Goal: Task Accomplishment & Management: Use online tool/utility

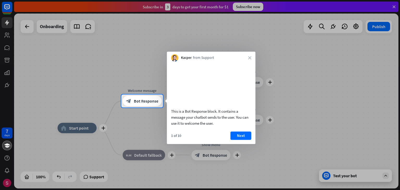
click at [27, 135] on div at bounding box center [200, 148] width 400 height 82
click at [39, 112] on div at bounding box center [200, 148] width 400 height 82
click at [249, 56] on div "Kacper from Support close" at bounding box center [211, 57] width 88 height 10
click at [248, 57] on icon "close" at bounding box center [249, 57] width 3 height 3
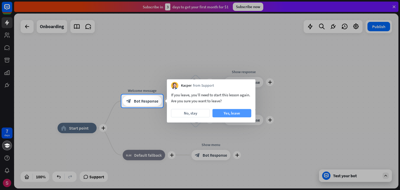
click at [225, 111] on button "Yes, leave" at bounding box center [231, 113] width 39 height 8
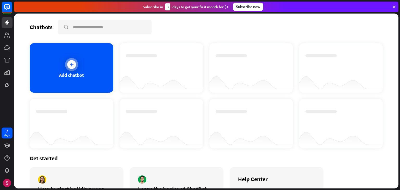
click at [69, 62] on icon at bounding box center [71, 64] width 5 height 5
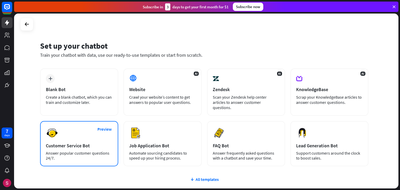
click at [73, 153] on div "Answer popular customer questions 24/7." at bounding box center [79, 156] width 67 height 10
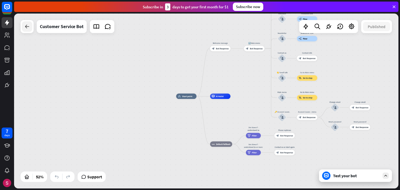
click at [23, 27] on div at bounding box center [27, 26] width 10 height 10
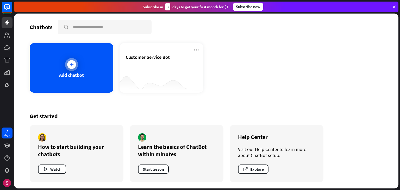
click at [84, 64] on div "Add chatbot" at bounding box center [72, 67] width 84 height 49
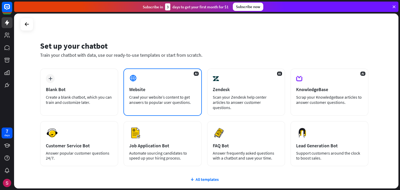
click at [167, 99] on div "Crawl your website’s content to get answers to popular user questions." at bounding box center [162, 99] width 67 height 10
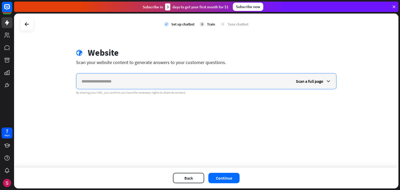
paste input "**********"
type input "**********"
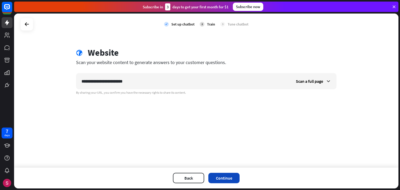
click at [224, 176] on button "Continue" at bounding box center [223, 178] width 31 height 10
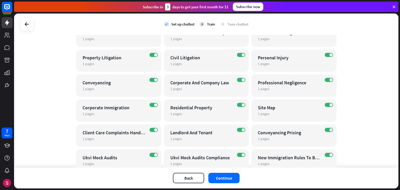
scroll to position [328, 0]
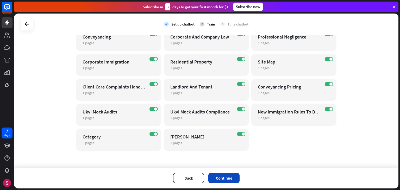
click at [220, 177] on button "Continue" at bounding box center [223, 178] width 31 height 10
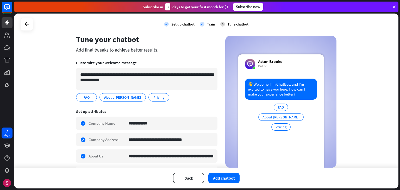
scroll to position [0, 0]
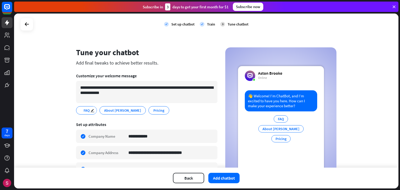
click at [83, 111] on span "FAQ" at bounding box center [86, 110] width 7 height 6
click at [218, 176] on button "Add chatbot" at bounding box center [223, 178] width 31 height 10
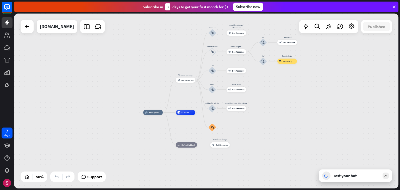
click at [388, 174] on div at bounding box center [385, 175] width 6 height 6
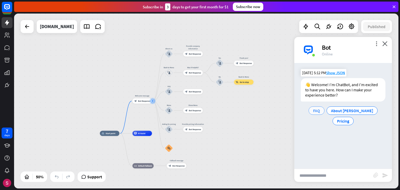
click at [319, 114] on div "FAQ" at bounding box center [316, 110] width 16 height 8
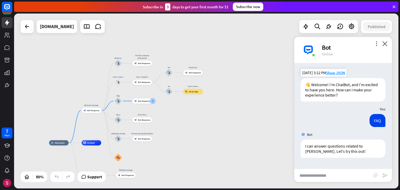
click at [332, 170] on input "text" at bounding box center [333, 175] width 79 height 13
type input "**********"
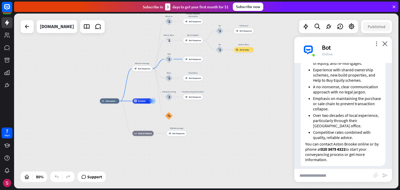
scroll to position [223, 0]
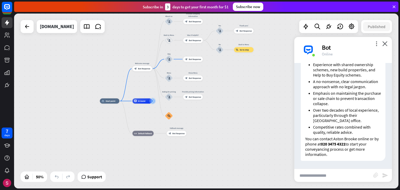
click at [327, 178] on input "text" at bounding box center [333, 175] width 79 height 13
type input "***"
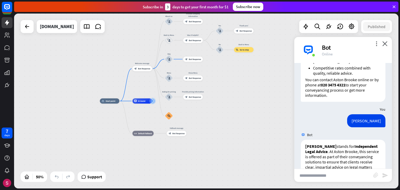
scroll to position [368, 0]
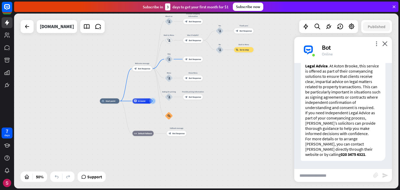
click at [330, 177] on input "text" at bounding box center [333, 175] width 79 height 13
paste input "**********"
type input "**********"
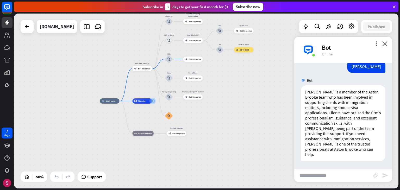
scroll to position [476, 0]
type input "**********"
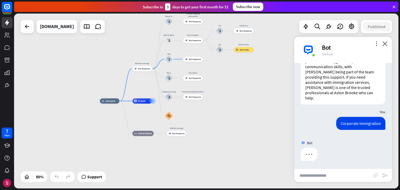
scroll to position [533, 0]
click at [374, 44] on icon "more_vert" at bounding box center [376, 43] width 5 height 5
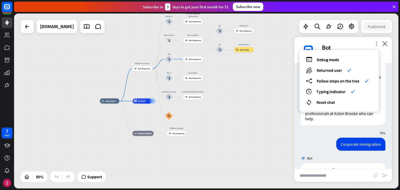
scroll to position [747, 0]
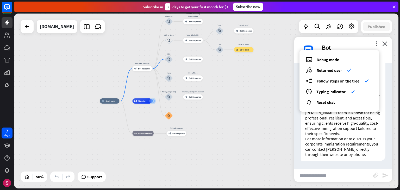
click at [279, 134] on div "home_2 Start point Welcome message block_bot_response Bot Response About us blo…" at bounding box center [196, 144] width 192 height 87
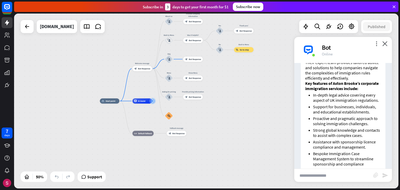
scroll to position [623, 0]
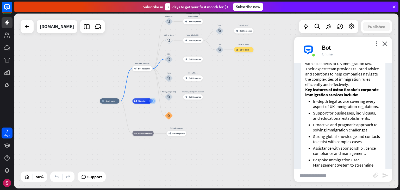
click at [372, 43] on div "more_vert close Bot Online" at bounding box center [343, 50] width 98 height 26
click at [373, 43] on div "more_vert close Bot Online" at bounding box center [343, 50] width 98 height 26
click at [375, 44] on icon "more_vert" at bounding box center [376, 43] width 5 height 5
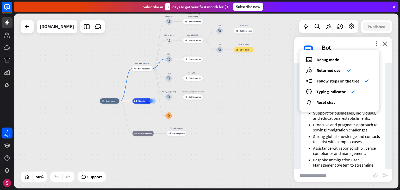
click at [260, 108] on div "home_2 Start point Welcome message block_bot_response Bot Response About us blo…" at bounding box center [196, 144] width 192 height 87
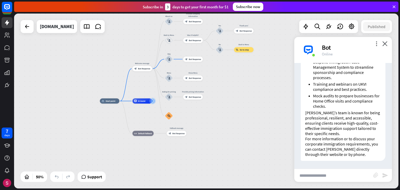
scroll to position [747, 0]
click at [311, 173] on input "text" at bounding box center [333, 175] width 79 height 13
type input "**********"
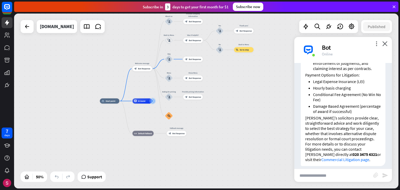
scroll to position [1108, 0]
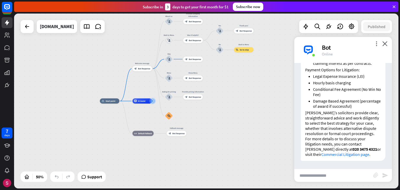
click at [329, 176] on input "text" at bounding box center [333, 175] width 79 height 13
type input "**********"
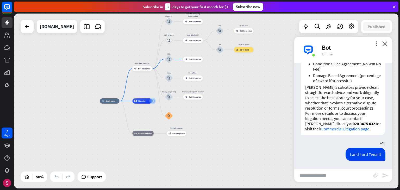
scroll to position [1359, 0]
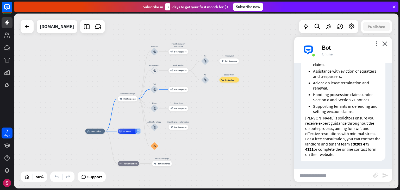
drag, startPoint x: 273, startPoint y: 67, endPoint x: 258, endPoint y: 96, distance: 32.7
click at [258, 96] on div "home_2 Start point Welcome message block_bot_response Bot Response About us blo…" at bounding box center [206, 101] width 384 height 175
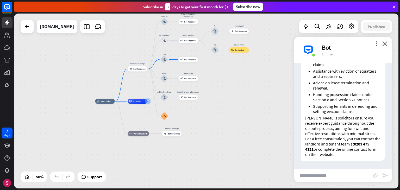
drag, startPoint x: 262, startPoint y: 92, endPoint x: 272, endPoint y: 63, distance: 30.5
click at [272, 63] on div "home_2 Start point Welcome message block_bot_response Bot Response About us blo…" at bounding box center [206, 101] width 384 height 175
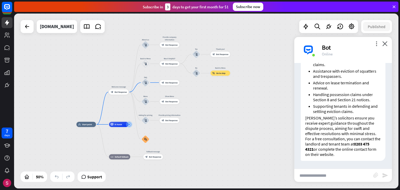
drag, startPoint x: 268, startPoint y: 77, endPoint x: 249, endPoint y: 100, distance: 29.9
click at [249, 100] on div "home_2 Start point Welcome message block_bot_response Bot Response About us blo…" at bounding box center [206, 101] width 384 height 175
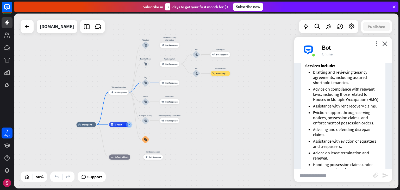
scroll to position [1237, 0]
click at [117, 126] on span "AI Assist" at bounding box center [118, 124] width 8 height 3
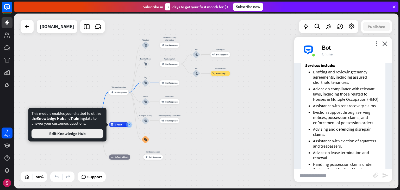
click at [71, 135] on button "Edit Knowledge Hub" at bounding box center [67, 133] width 72 height 9
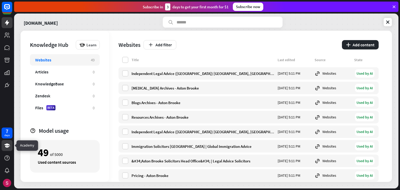
click at [9, 145] on icon at bounding box center [7, 145] width 6 height 4
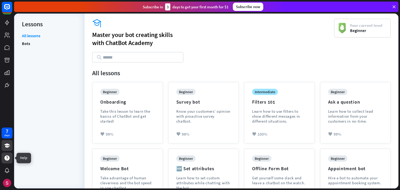
click at [10, 158] on div at bounding box center [7, 157] width 11 height 11
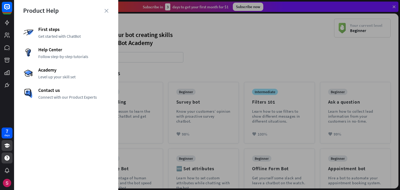
click at [3, 114] on div "7 days" at bounding box center [7, 95] width 14 height 190
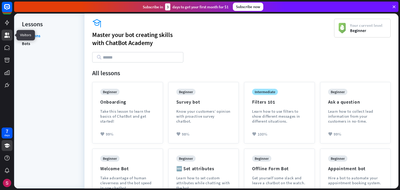
click at [7, 36] on icon at bounding box center [6, 35] width 5 height 5
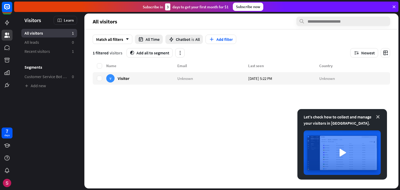
click at [378, 115] on icon at bounding box center [377, 116] width 5 height 5
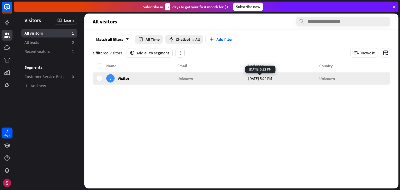
click at [269, 79] on span "[DATE] 5:22 PM" at bounding box center [260, 78] width 24 height 5
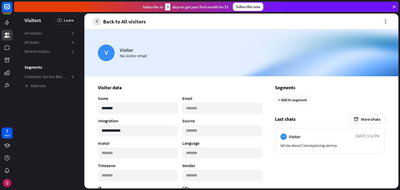
click at [98, 21] on icon "button" at bounding box center [96, 21] width 5 height 5
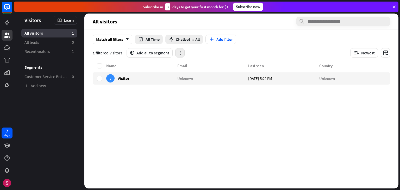
click at [182, 53] on icon "button" at bounding box center [179, 52] width 5 height 5
click at [157, 54] on button "segment Add all to segment" at bounding box center [149, 52] width 46 height 9
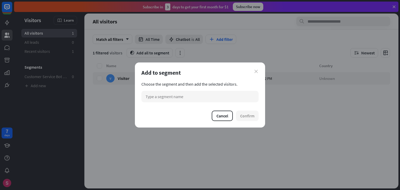
click at [257, 70] on icon "close" at bounding box center [255, 71] width 3 height 3
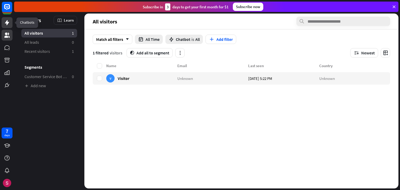
click at [9, 24] on icon at bounding box center [7, 23] width 6 height 6
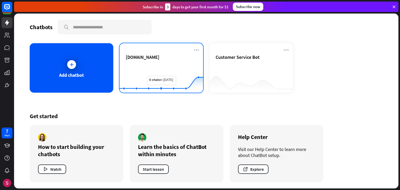
click at [157, 60] on div "[DOMAIN_NAME]" at bounding box center [161, 63] width 71 height 18
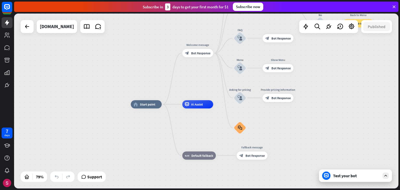
click at [385, 174] on icon at bounding box center [385, 175] width 5 height 5
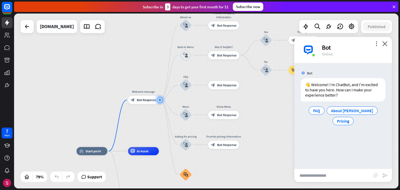
click at [326, 176] on input "text" at bounding box center [333, 175] width 79 height 13
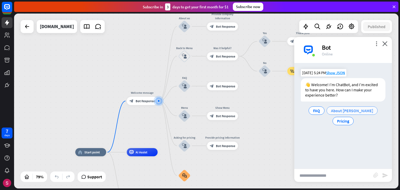
click at [353, 111] on span "About [PERSON_NAME]" at bounding box center [352, 110] width 42 height 5
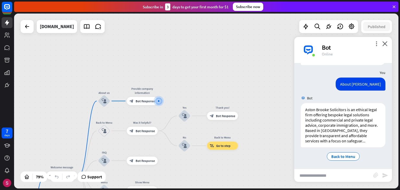
scroll to position [37, 0]
click at [339, 154] on span "Back to Menu" at bounding box center [343, 155] width 24 height 5
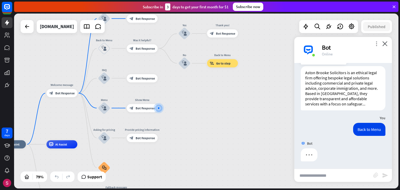
scroll to position [74, 0]
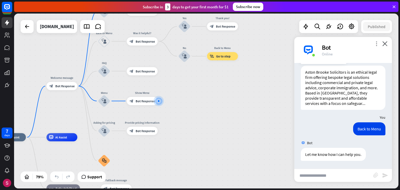
click at [377, 42] on icon "more_vert" at bounding box center [376, 43] width 5 height 5
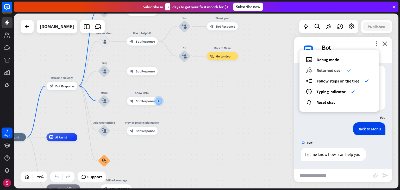
click at [334, 70] on span "Returned user" at bounding box center [328, 70] width 25 height 5
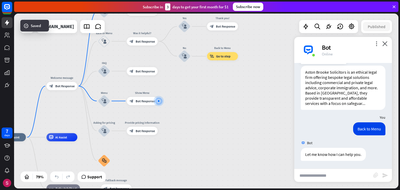
click at [375, 48] on div "Bot" at bounding box center [354, 47] width 64 height 8
click at [375, 43] on icon "more_vert" at bounding box center [376, 43] width 5 height 5
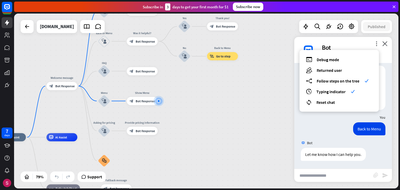
click at [282, 111] on div "home_2 Start point Welcome message block_bot_response Bot Response About us blo…" at bounding box center [206, 101] width 384 height 175
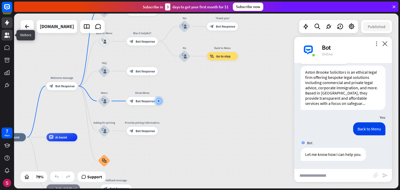
click at [9, 33] on icon at bounding box center [7, 35] width 6 height 6
